Goal: Find specific page/section: Find specific page/section

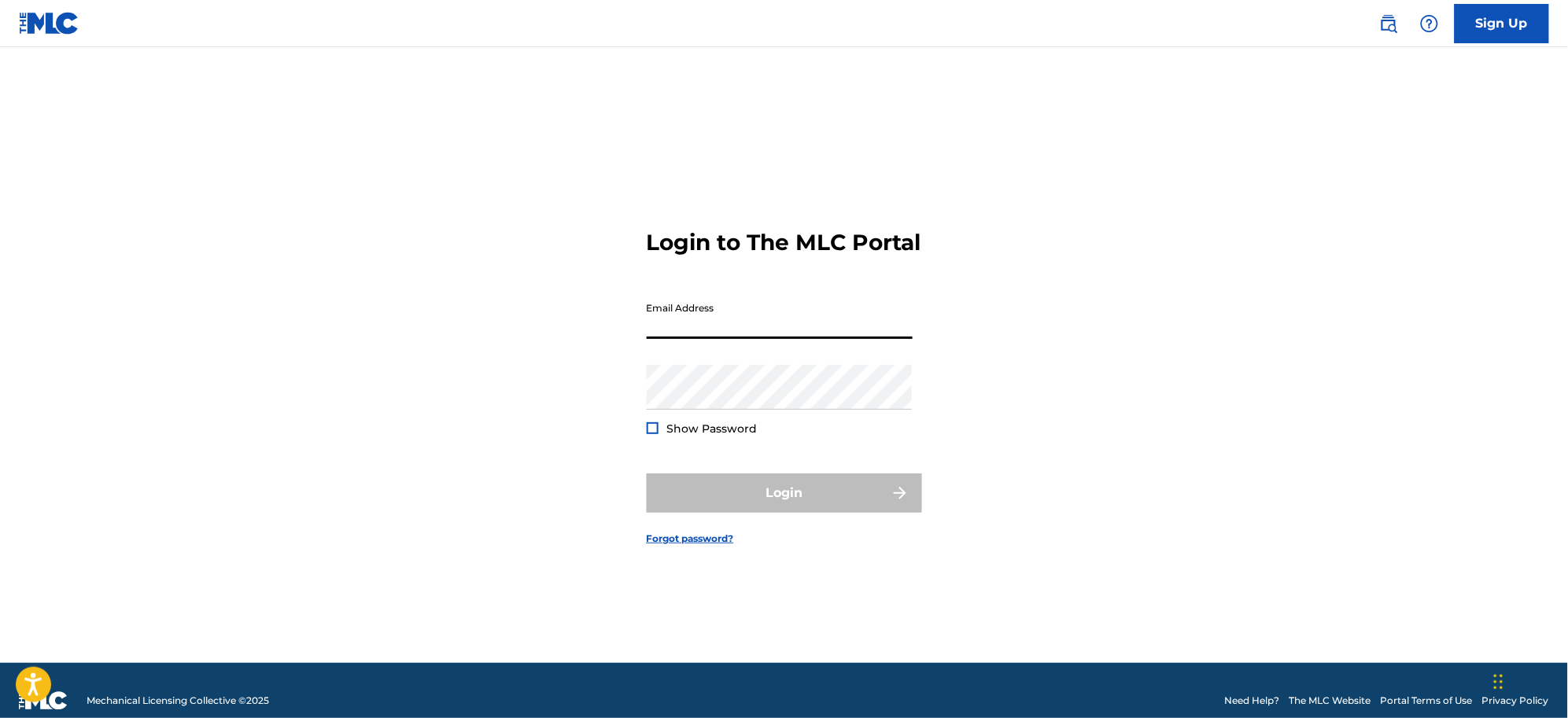
drag, startPoint x: 667, startPoint y: 335, endPoint x: 686, endPoint y: 337, distance: 19.1
click at [667, 335] on input "Email Address" at bounding box center [779, 317] width 266 height 45
type input "[EMAIL_ADDRESS][DOMAIN_NAME]"
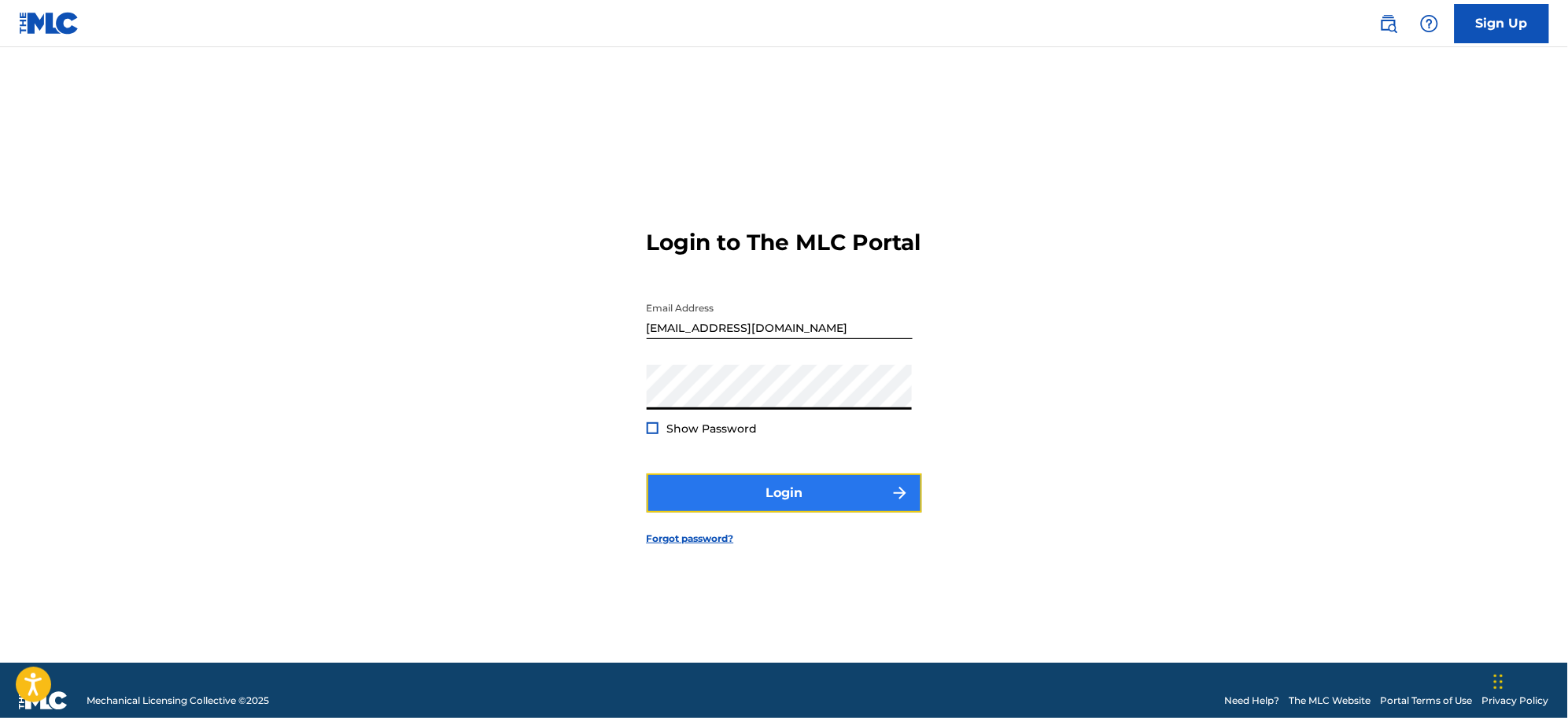
click at [905, 495] on button "Login" at bounding box center [784, 492] width 276 height 39
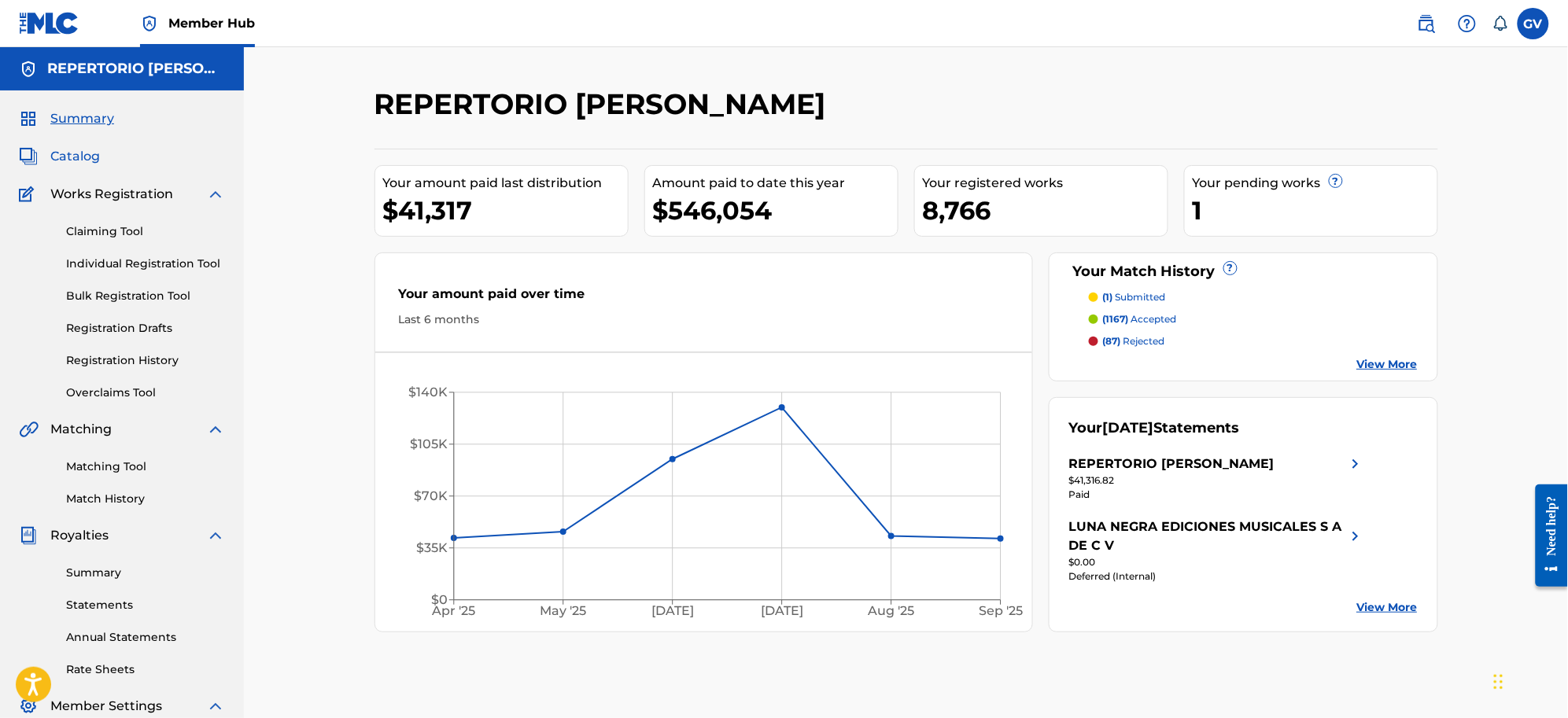
click at [80, 155] on span "Catalog" at bounding box center [75, 156] width 50 height 19
